Goal: Find specific page/section: Find specific page/section

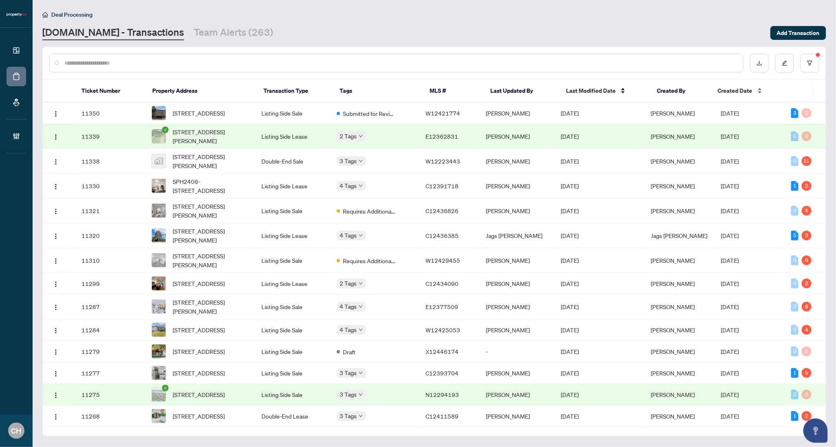
click at [723, 91] on span "Created Date" at bounding box center [735, 90] width 35 height 9
click at [586, 92] on span "Last Modified Date" at bounding box center [591, 90] width 50 height 9
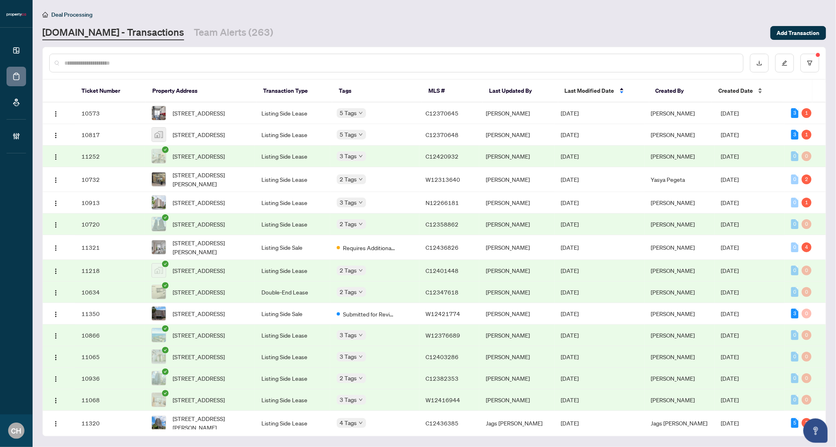
click at [737, 95] on div "Created Date" at bounding box center [746, 90] width 57 height 9
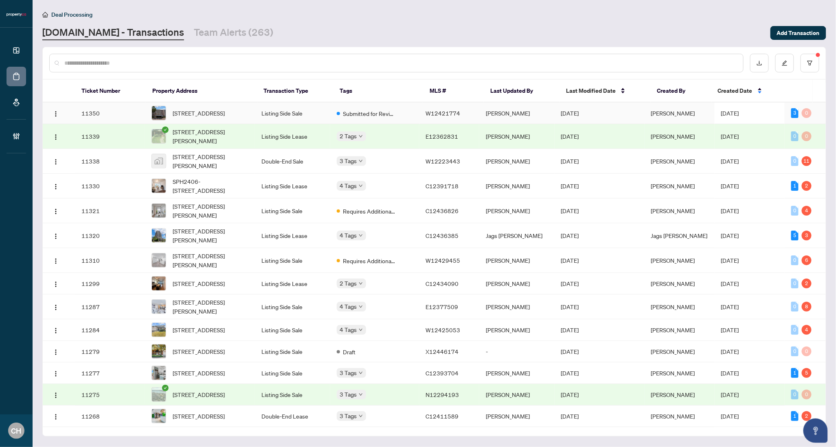
click at [496, 106] on td "[PERSON_NAME]" at bounding box center [516, 114] width 75 height 22
click at [179, 65] on input "text" at bounding box center [400, 63] width 672 height 9
paste input "*********"
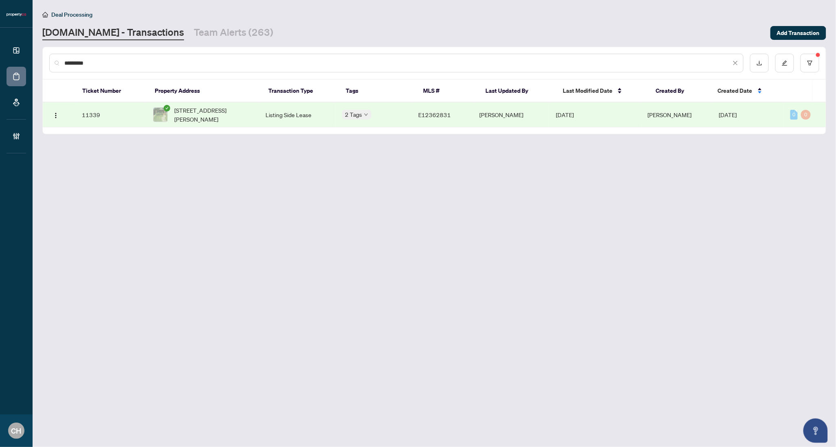
type input "*********"
click at [197, 108] on span "[STREET_ADDRESS][PERSON_NAME]" at bounding box center [213, 115] width 78 height 18
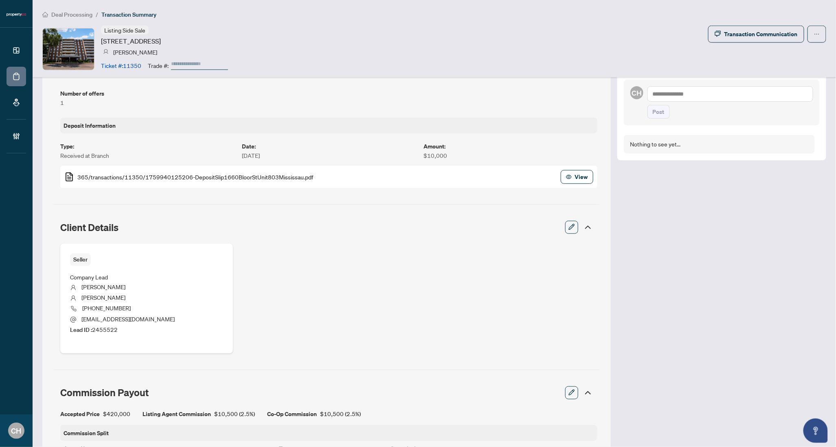
scroll to position [144, 0]
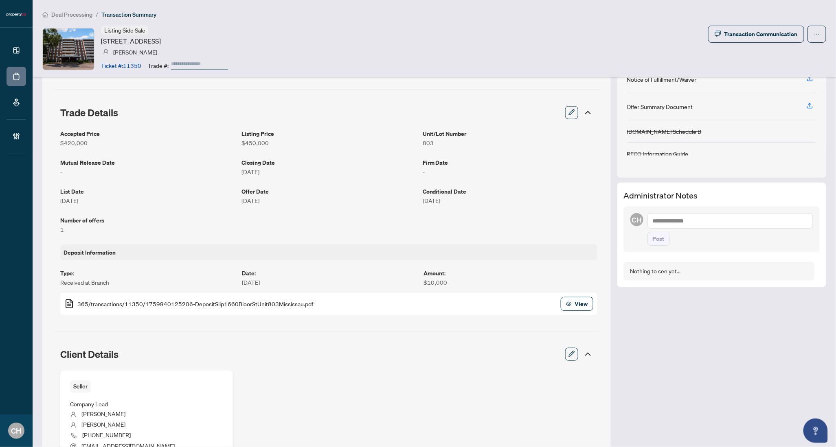
click at [583, 356] on icon at bounding box center [588, 355] width 10 height 10
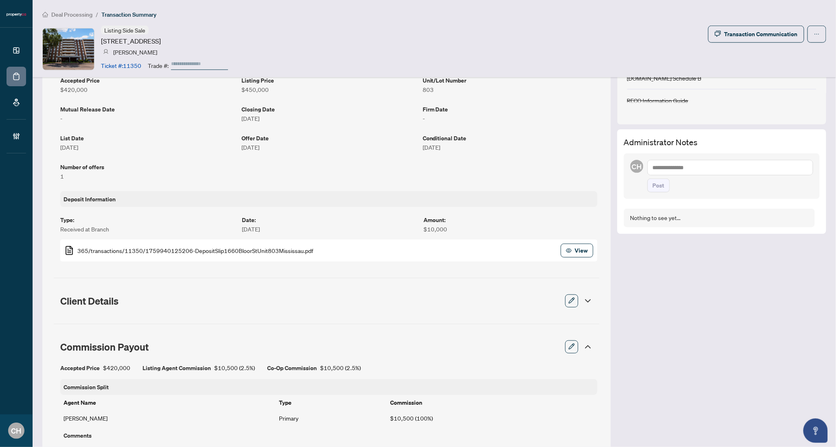
scroll to position [201, 0]
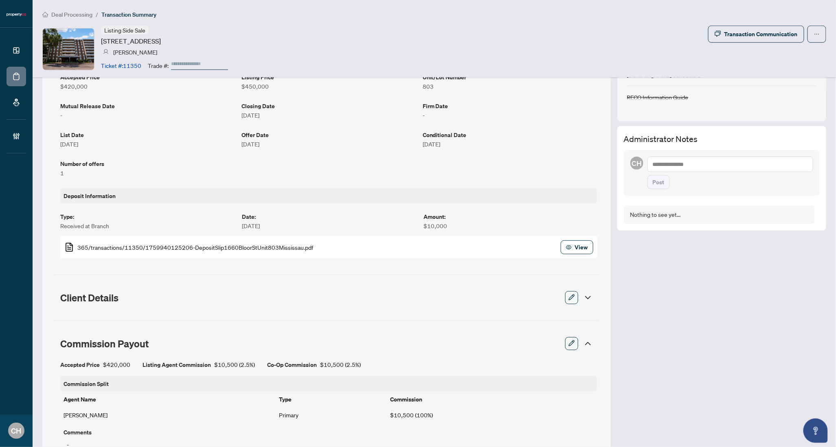
click at [583, 346] on icon at bounding box center [588, 344] width 10 height 10
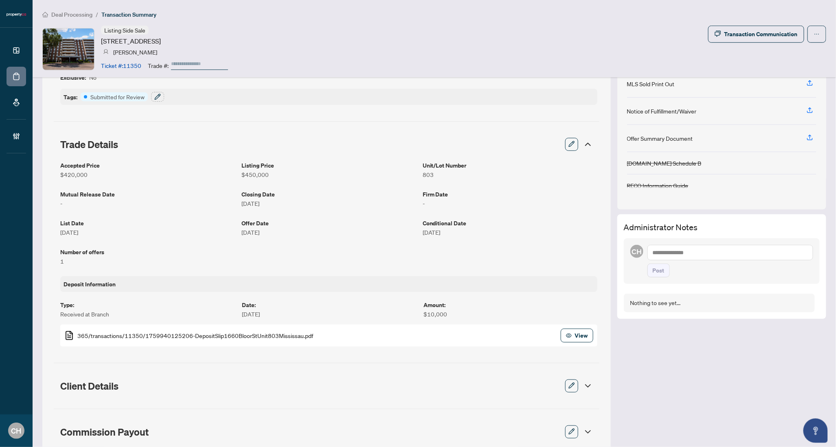
scroll to position [0, 0]
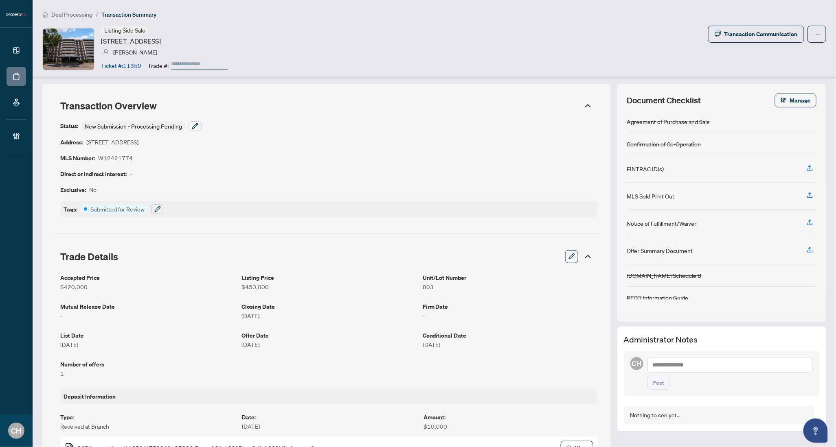
click at [116, 159] on article "W12421774" at bounding box center [115, 157] width 35 height 9
copy article "W12421774"
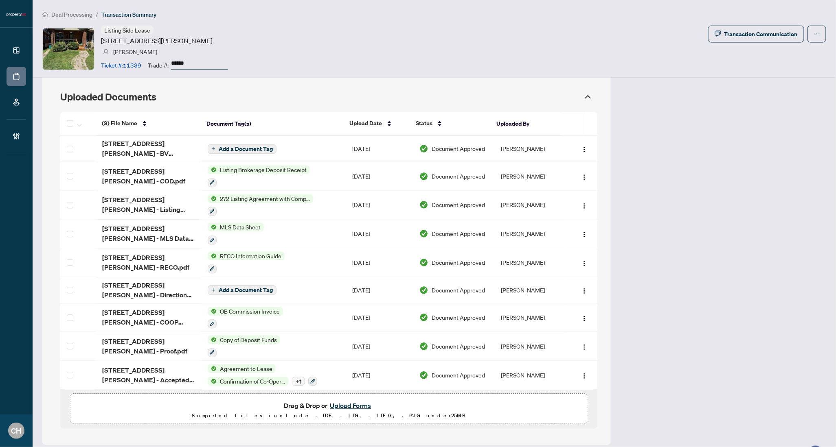
scroll to position [622, 0]
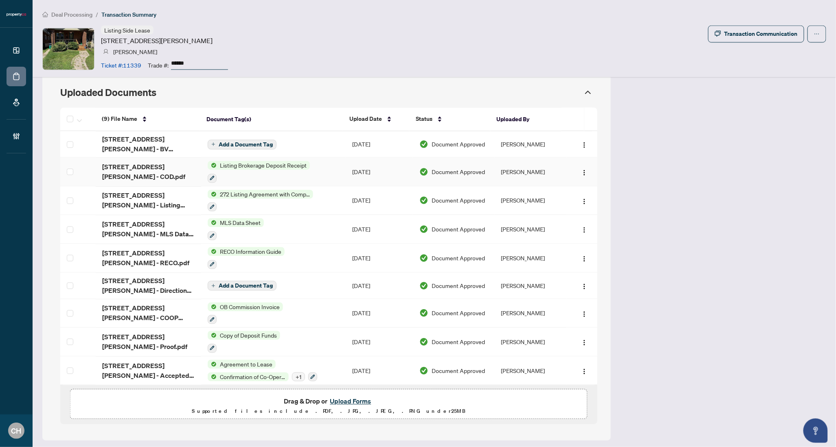
click at [177, 179] on td "18 Westbrook Ave - COD.pdf" at bounding box center [148, 172] width 105 height 29
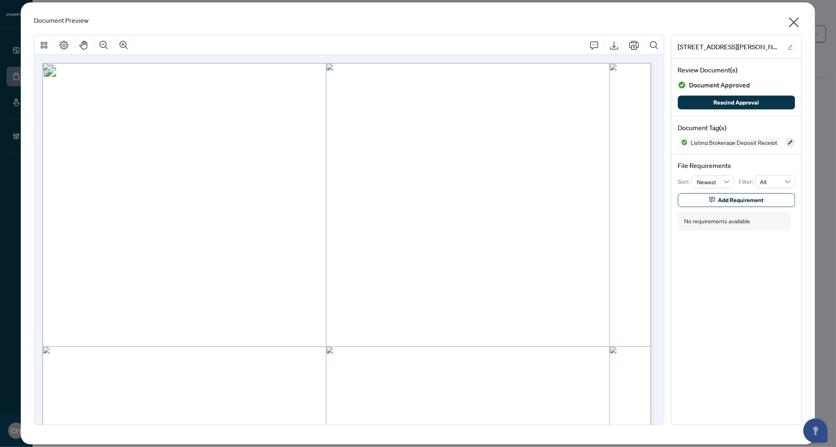
click at [800, 17] on button "button" at bounding box center [794, 24] width 16 height 18
